Goal: Task Accomplishment & Management: Use online tool/utility

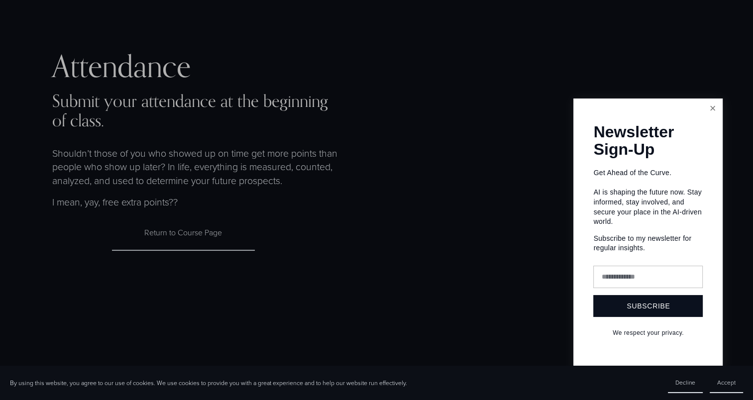
click at [715, 108] on link "Close" at bounding box center [712, 108] width 17 height 17
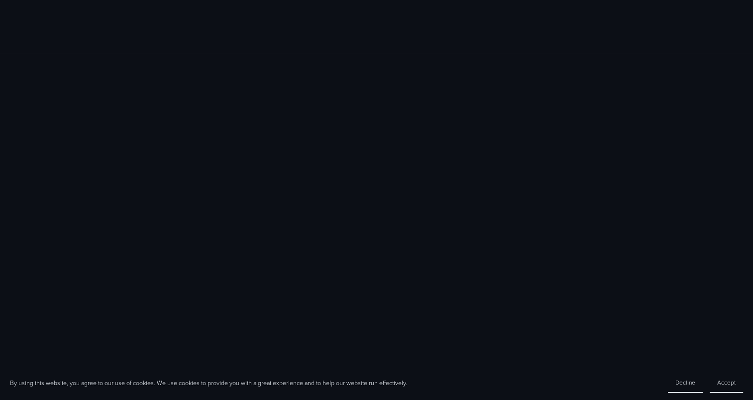
scroll to position [282, 0]
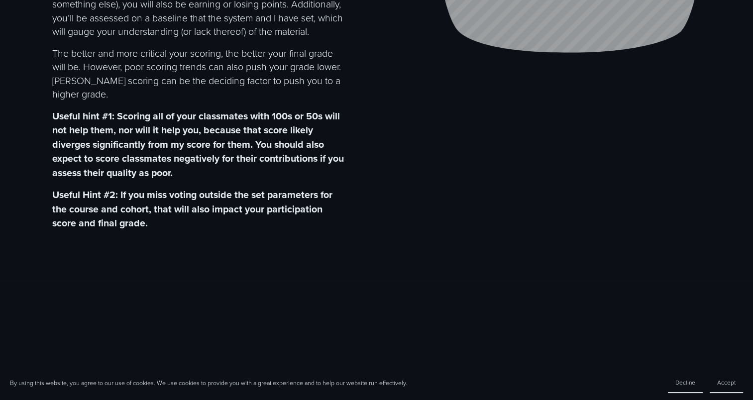
scroll to position [281, 0]
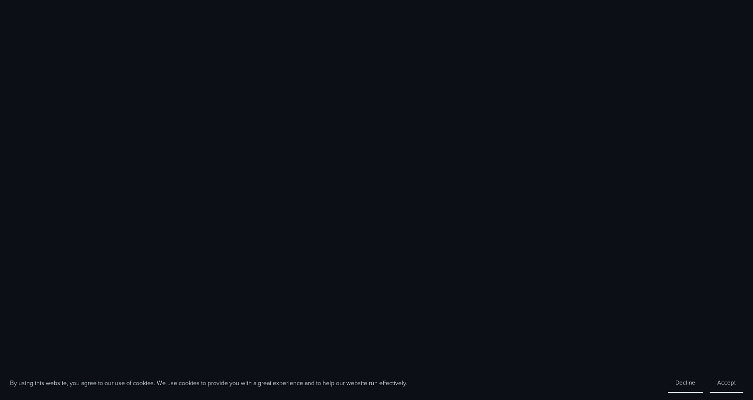
scroll to position [724, 0]
click at [721, 386] on span "Accept" at bounding box center [726, 382] width 18 height 8
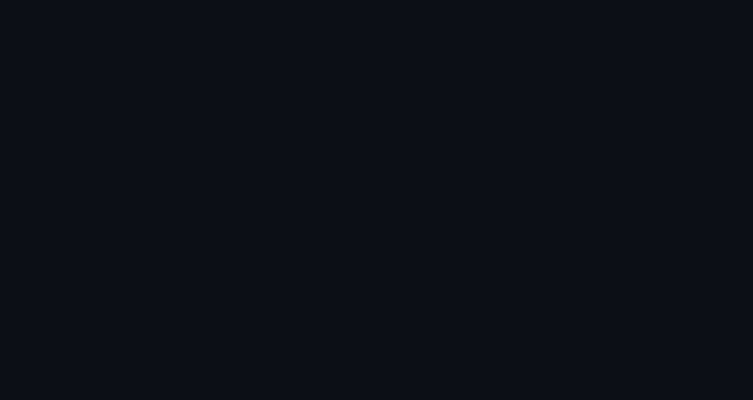
scroll to position [653, 0]
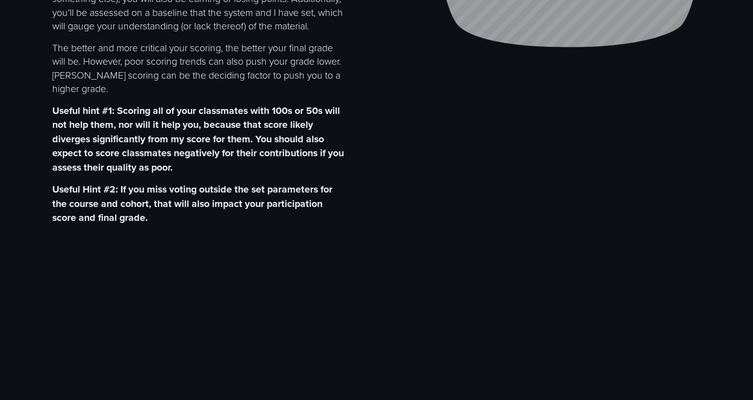
scroll to position [289, 0]
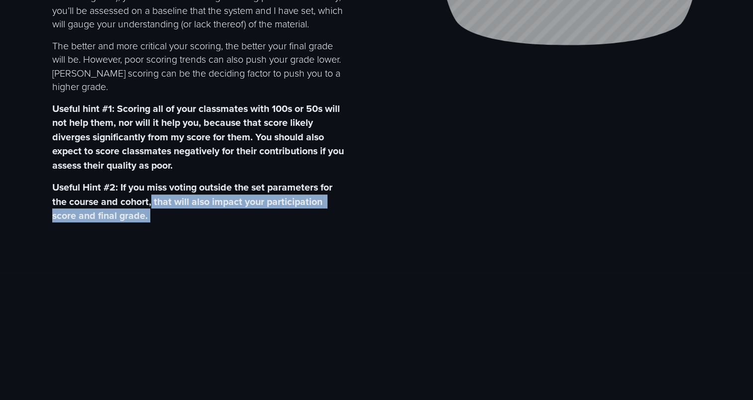
drag, startPoint x: 153, startPoint y: 213, endPoint x: 170, endPoint y: 239, distance: 31.6
drag, startPoint x: 170, startPoint y: 239, endPoint x: 197, endPoint y: 256, distance: 31.8
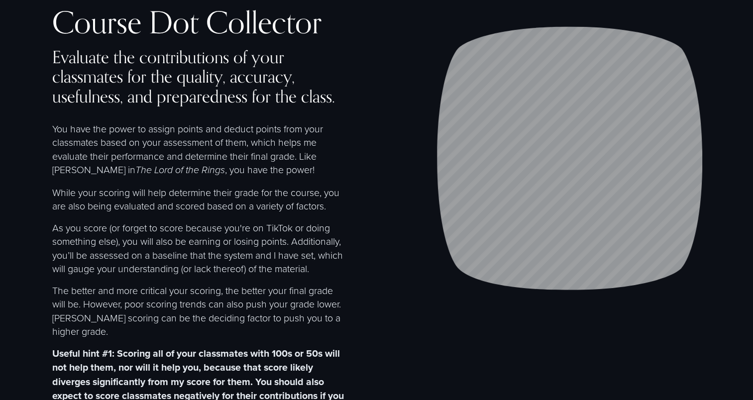
scroll to position [2, 0]
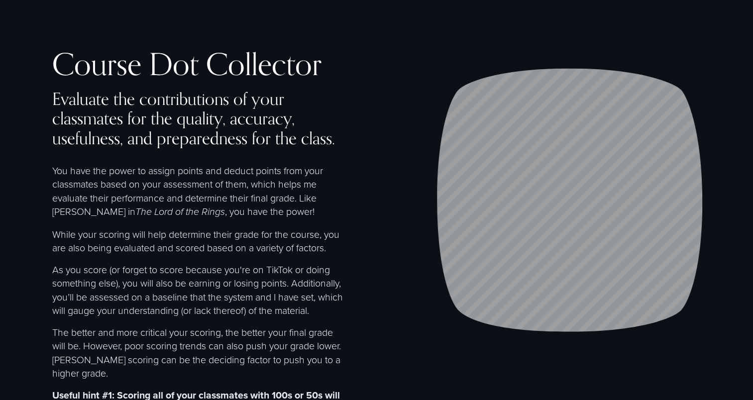
click at [357, 230] on div "Course Dot Collector Evaluate the contributions of your classmates for the qual…" at bounding box center [376, 279] width 753 height 462
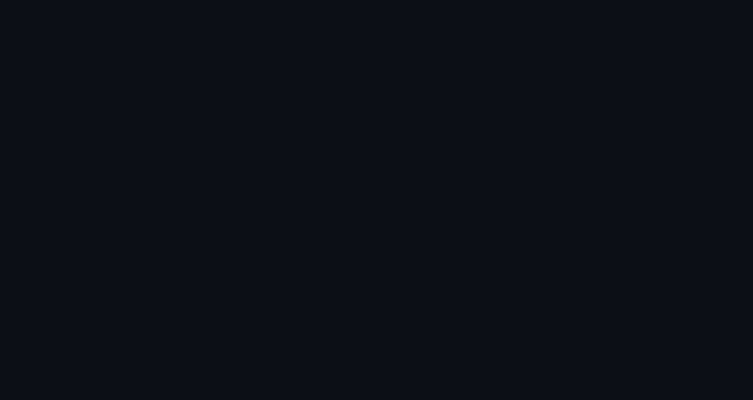
scroll to position [1102, 0]
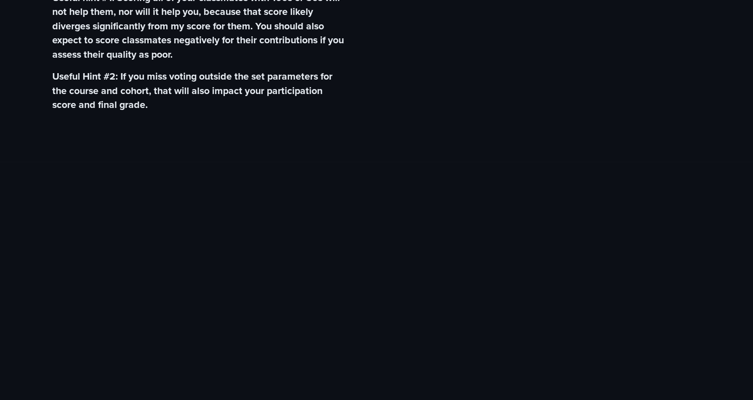
scroll to position [327, 0]
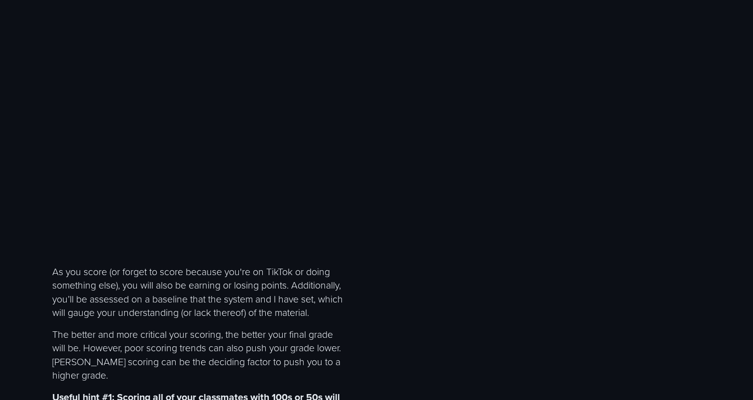
scroll to position [327, 0]
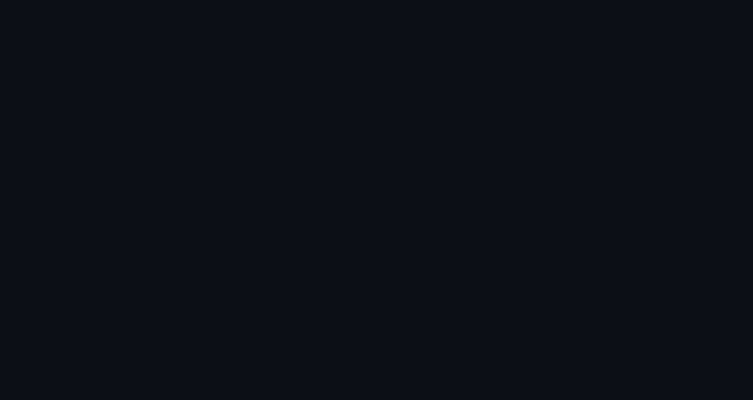
scroll to position [926, 0]
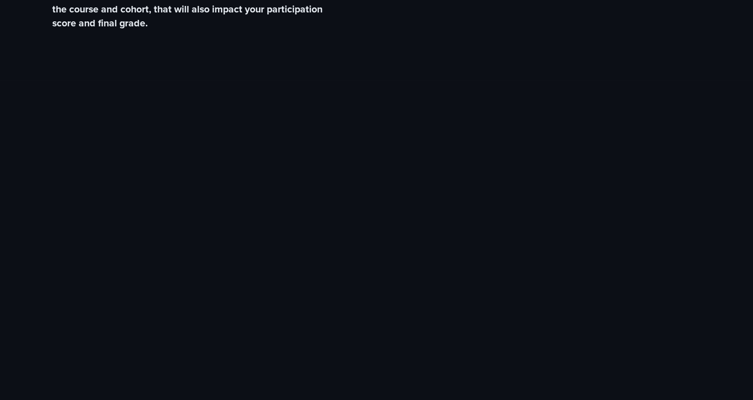
scroll to position [520, 0]
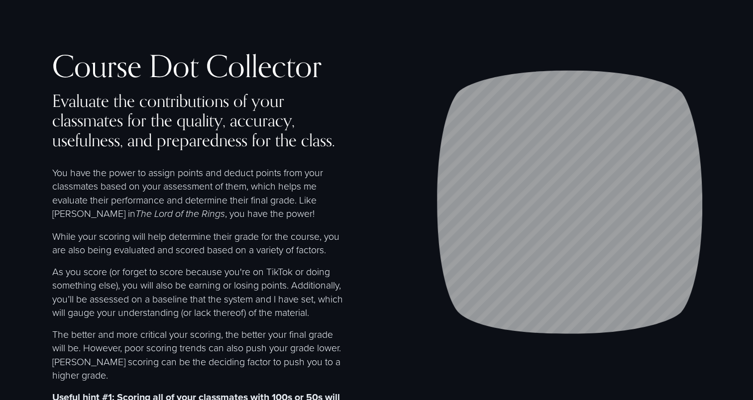
drag, startPoint x: 508, startPoint y: 238, endPoint x: 407, endPoint y: 235, distance: 101.1
click at [407, 235] on div "Course Dot Collector Evaluate the contributions of your classmates for the qual…" at bounding box center [376, 281] width 753 height 462
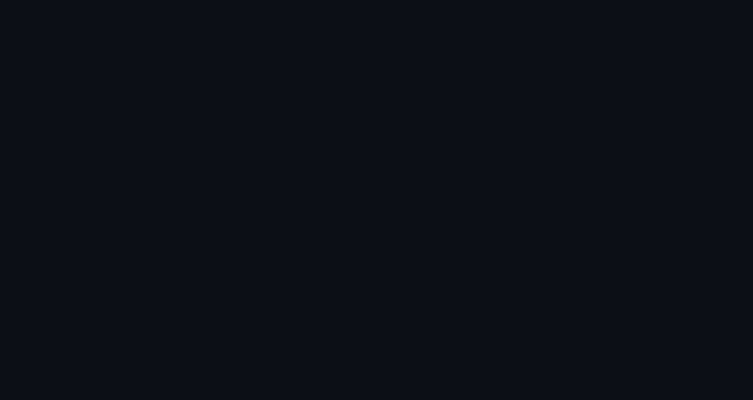
scroll to position [1501, 0]
click at [73, 393] on button "Cookie Preferences" at bounding box center [61, 392] width 52 height 8
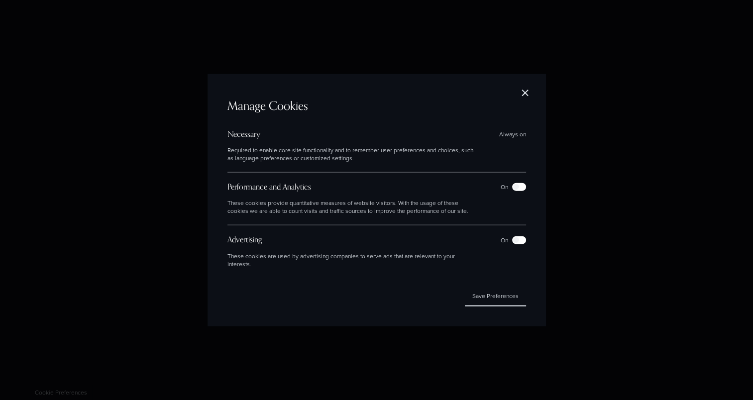
click at [518, 83] on div "Manage Cookies Necessary Always on Required to enable core site functionality a…" at bounding box center [377, 200] width 338 height 252
click at [530, 98] on button "Close" at bounding box center [525, 94] width 22 height 20
